Goal: Find specific page/section: Find specific page/section

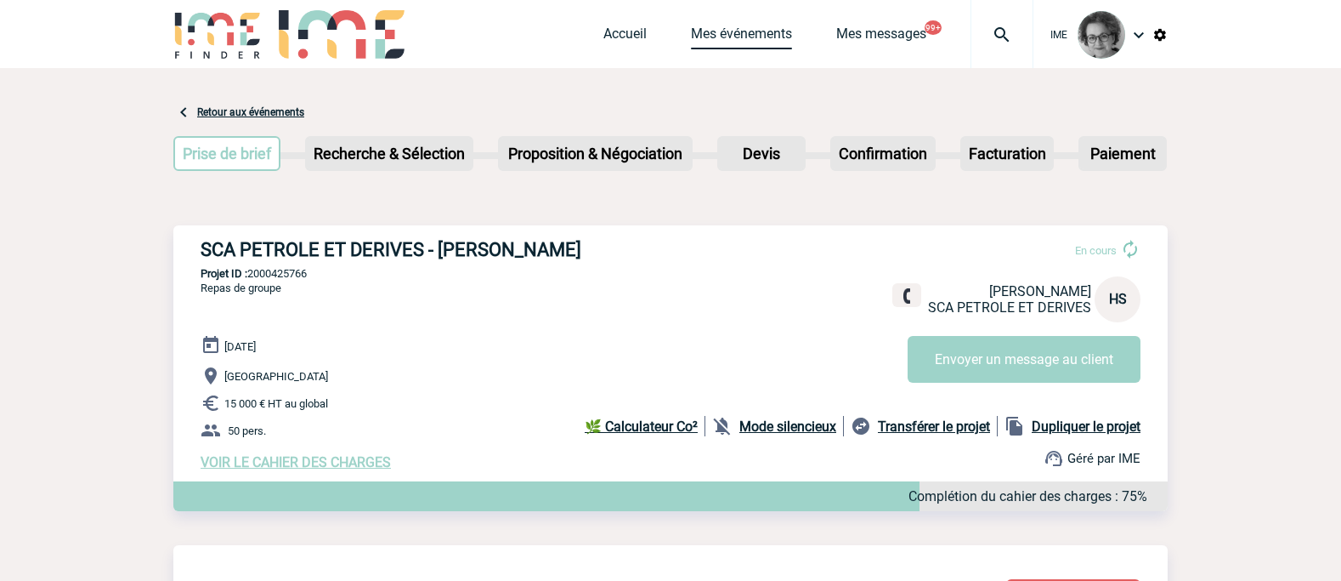
click at [720, 38] on link "Mes événements" at bounding box center [741, 37] width 101 height 24
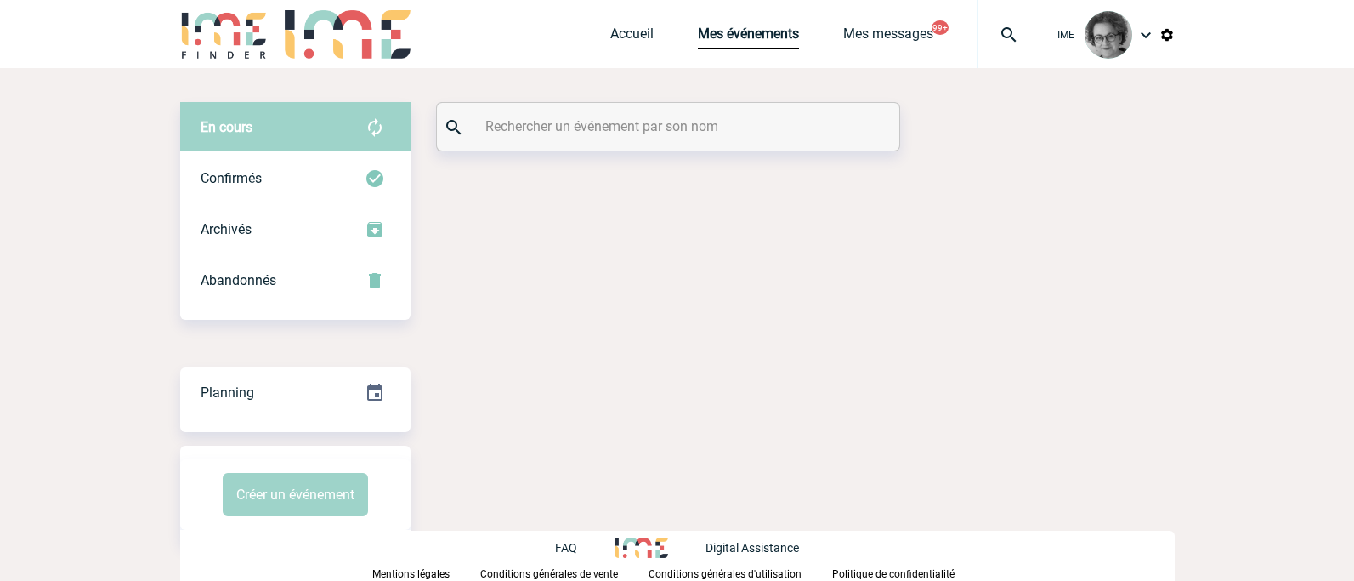
click at [722, 131] on input "text" at bounding box center [670, 126] width 378 height 25
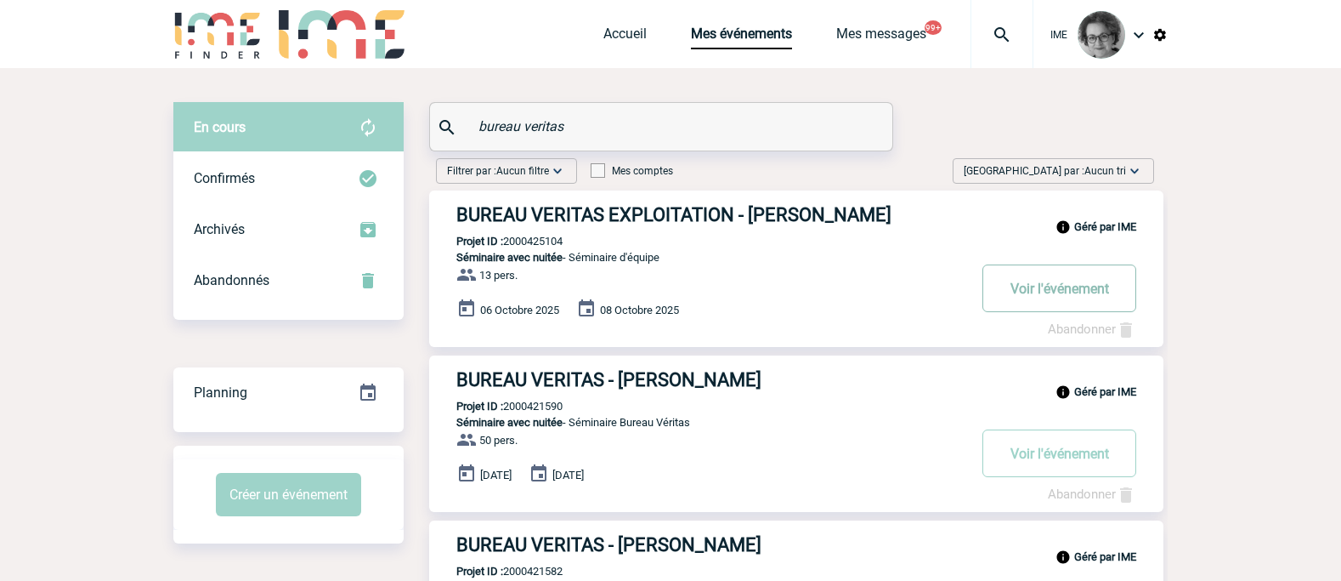
type input "bureau veritas"
click at [1059, 292] on button "Voir l'événement" at bounding box center [1060, 288] width 154 height 48
